Goal: Obtain resource: Obtain resource

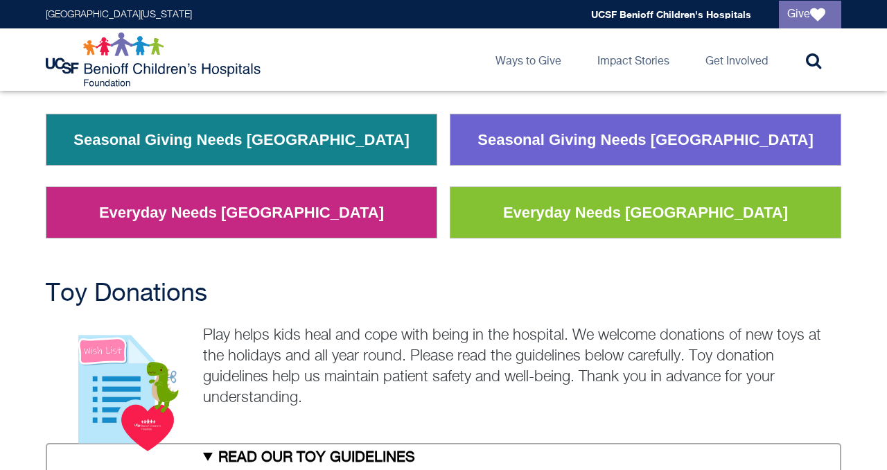
scroll to position [234, 0]
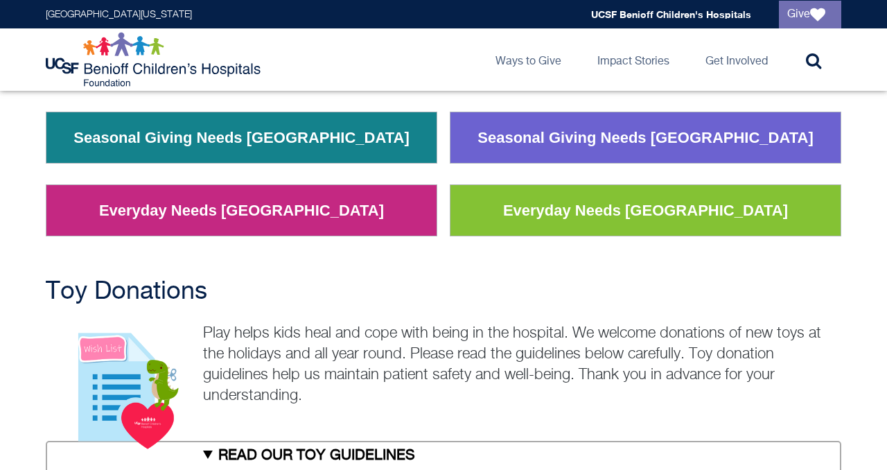
click at [266, 441] on summary "READ OUR TOY GUIDELINES" at bounding box center [444, 456] width 796 height 31
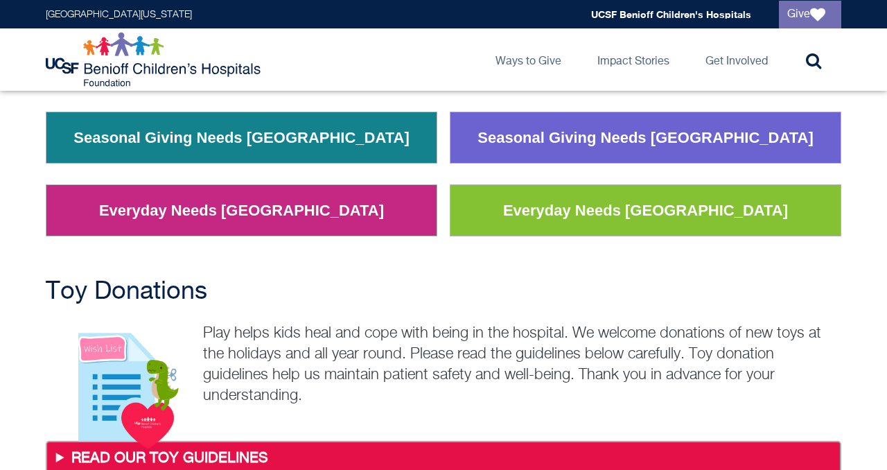
click at [243, 444] on summary "READ OUR TOY GUIDELINES" at bounding box center [444, 459] width 790 height 30
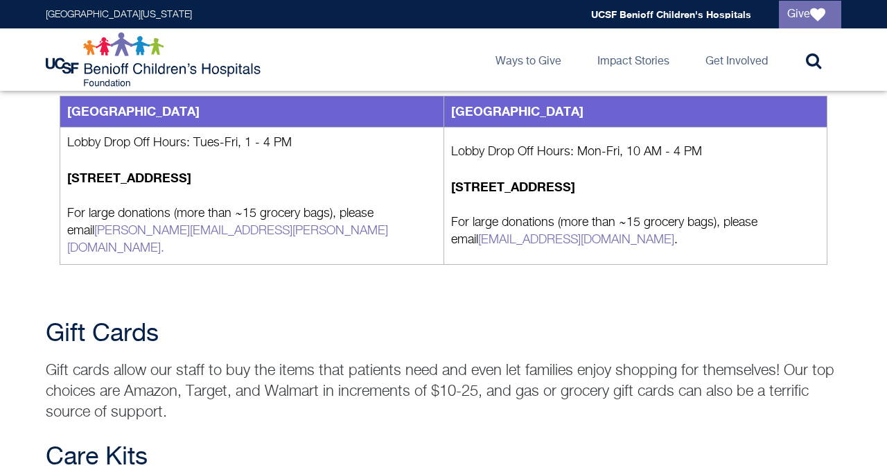
scroll to position [1674, 0]
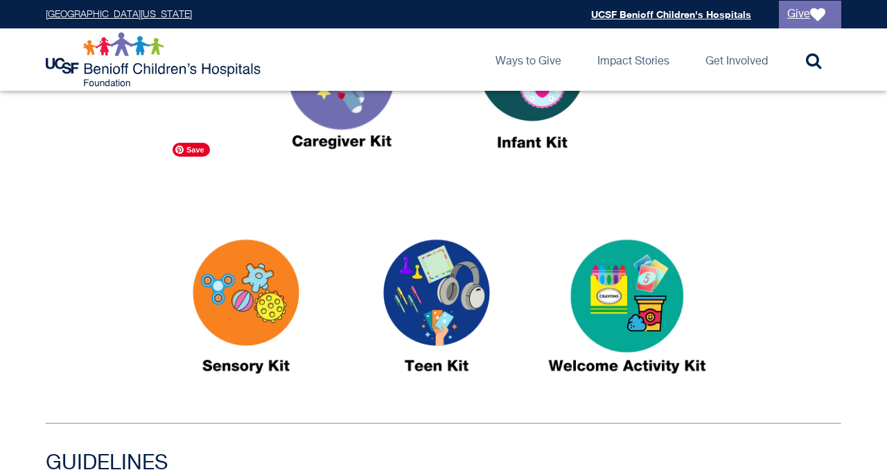
scroll to position [626, 0]
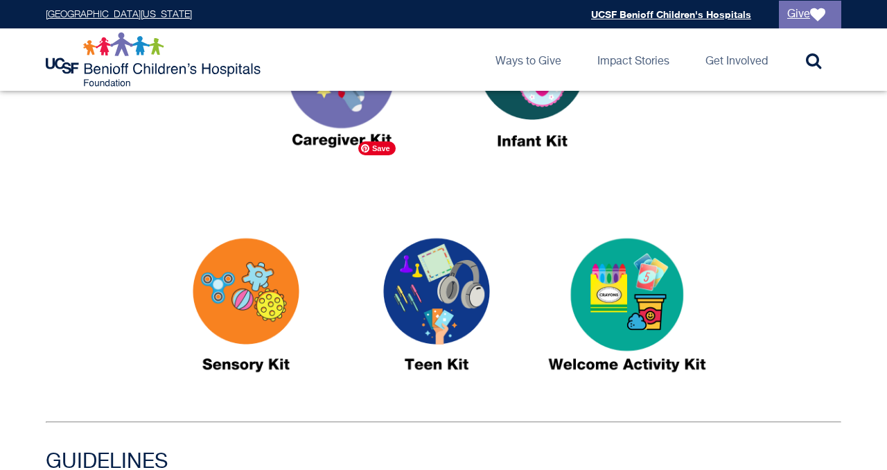
click at [437, 249] on img at bounding box center [436, 311] width 173 height 200
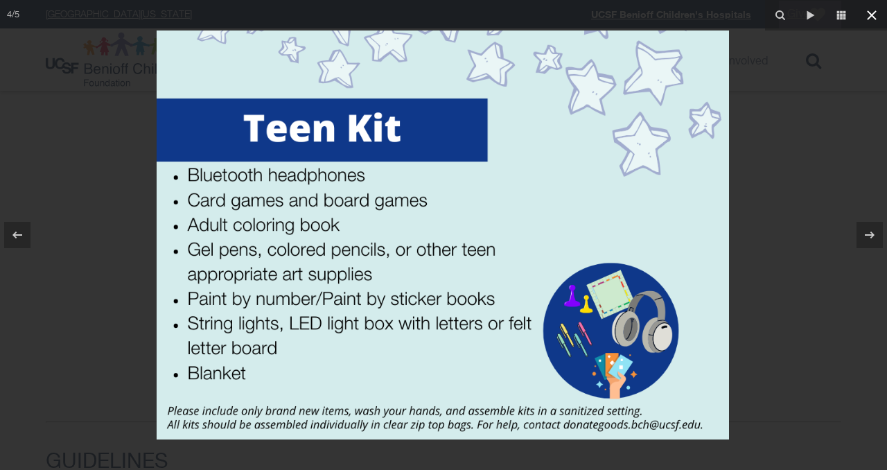
click at [873, 19] on icon at bounding box center [872, 15] width 17 height 17
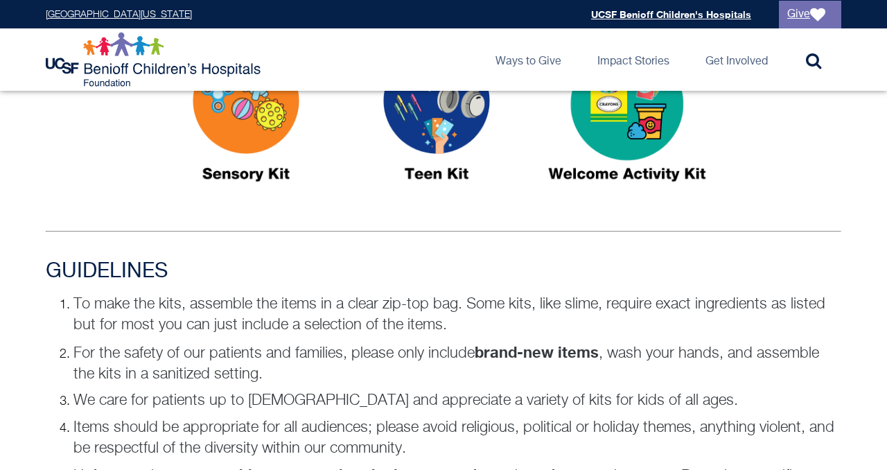
scroll to position [792, 0]
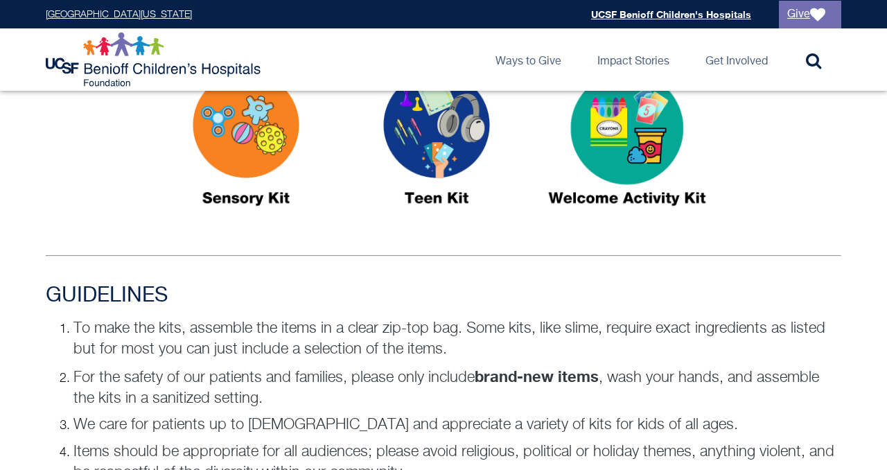
click at [245, 104] on img at bounding box center [245, 145] width 173 height 200
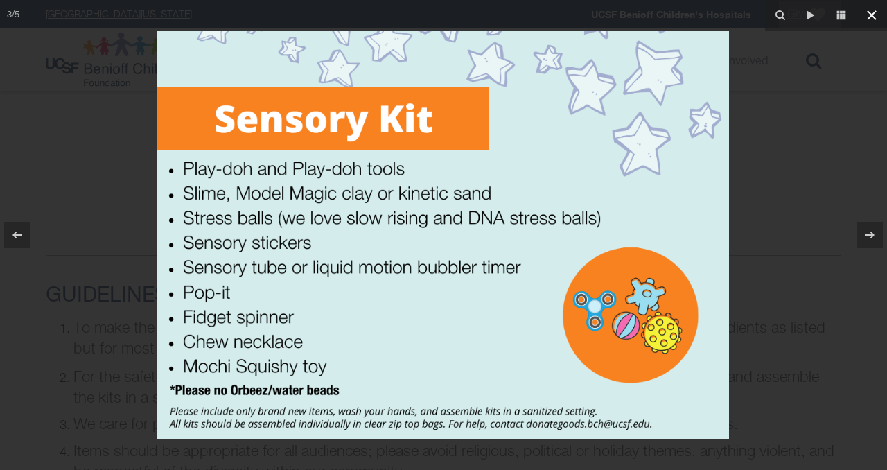
click at [872, 12] on icon at bounding box center [872, 15] width 17 height 17
